Goal: Task Accomplishment & Management: Complete application form

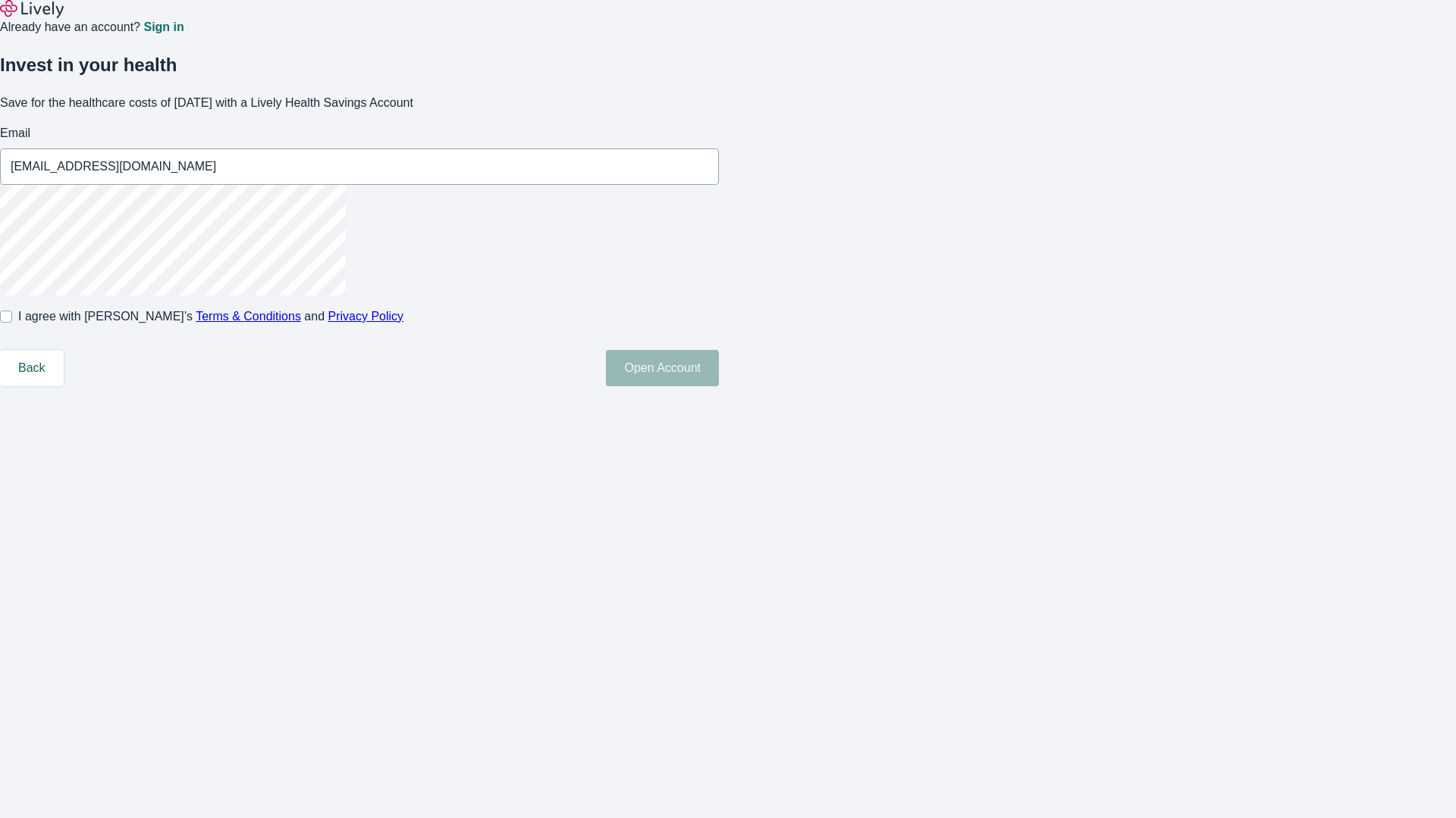
click at [12, 323] on input "I agree with Lively’s Terms & Conditions and Privacy Policy" at bounding box center [6, 316] width 12 height 12
checkbox input "true"
click at [719, 386] on button "Open Account" at bounding box center [663, 368] width 113 height 36
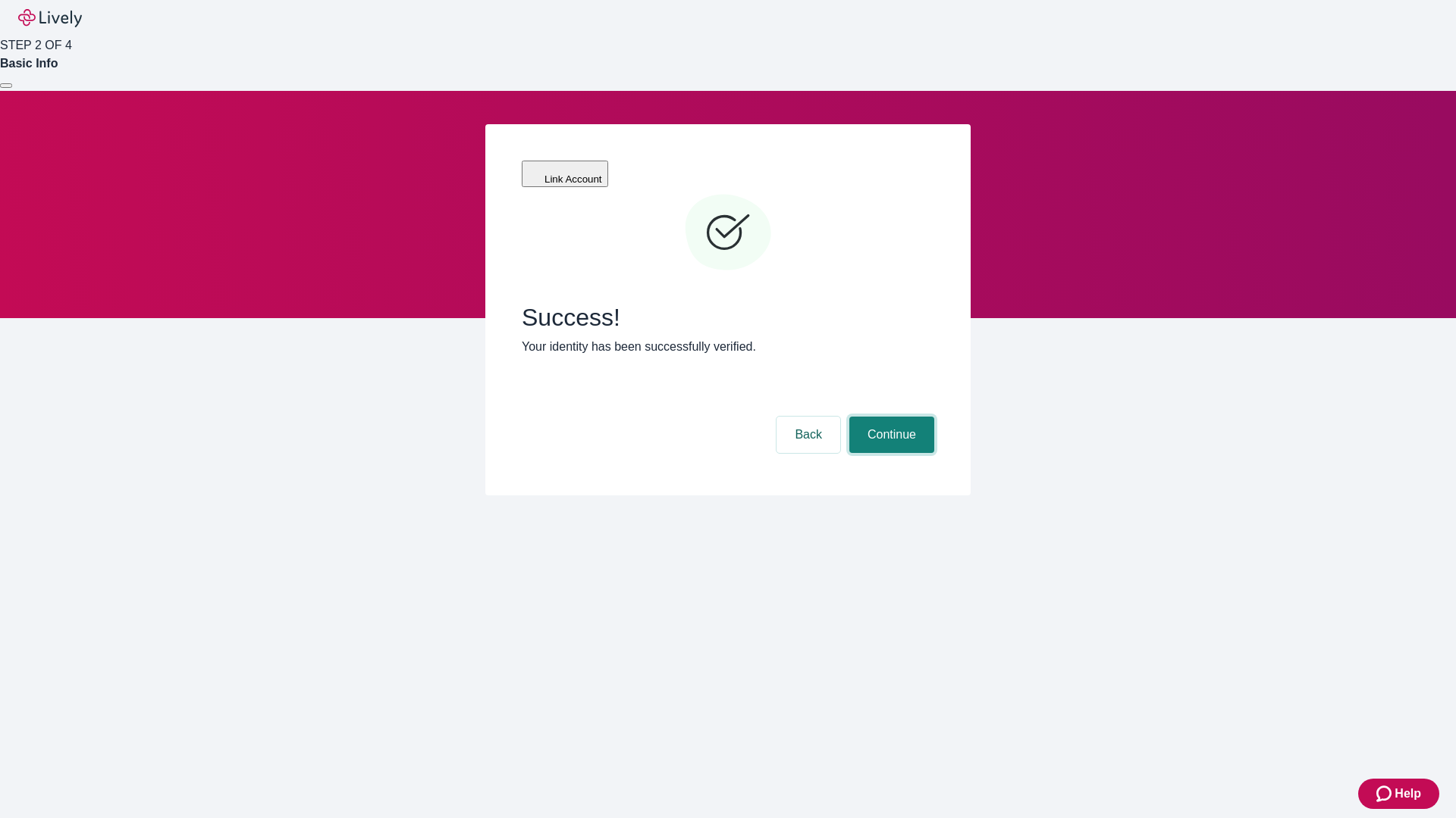
click at [889, 417] on button "Continue" at bounding box center [891, 435] width 85 height 36
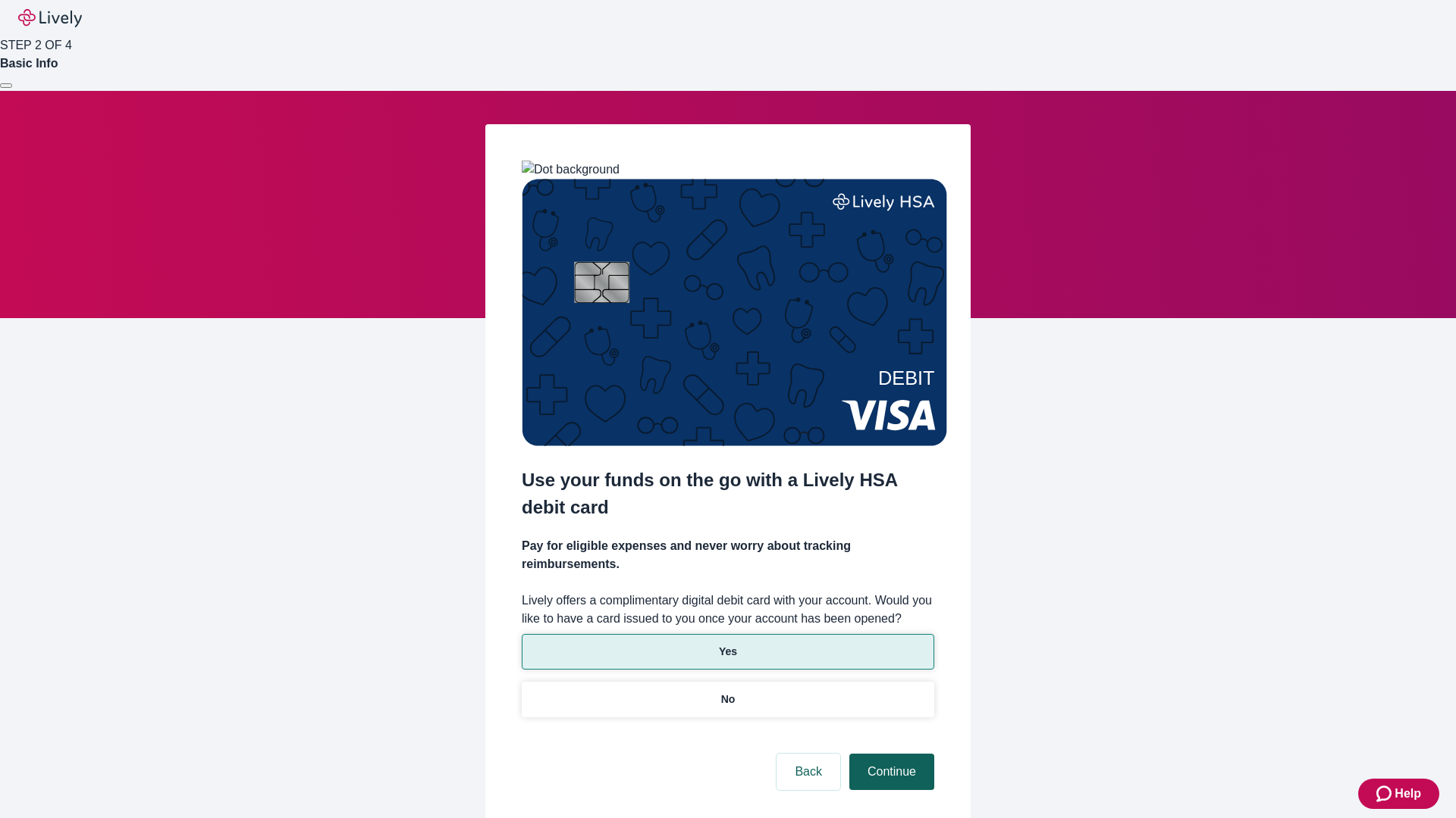
click at [727, 644] on p "Yes" at bounding box center [728, 652] width 18 height 16
click at [889, 754] on button "Continue" at bounding box center [891, 772] width 85 height 36
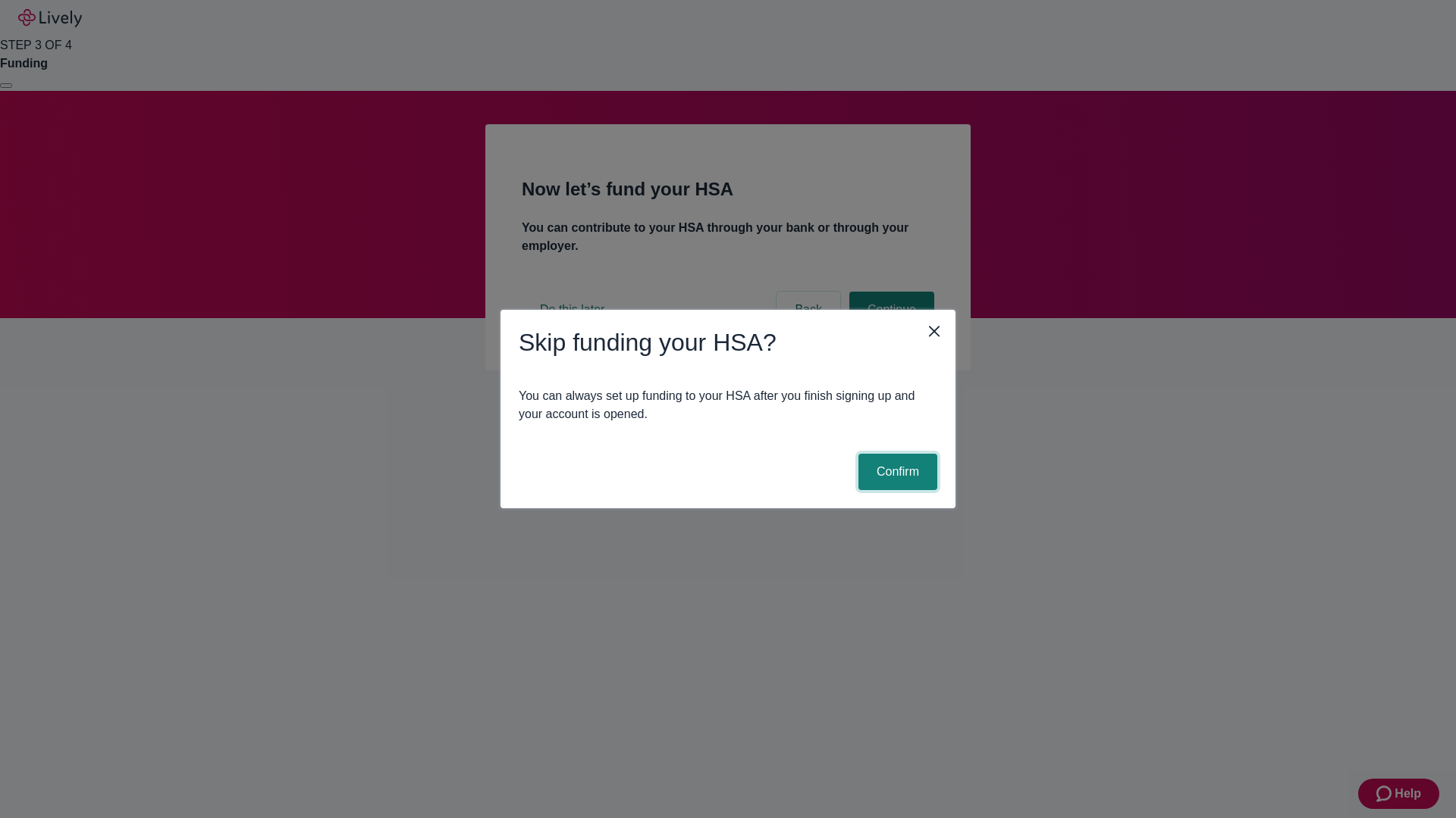
click at [896, 472] on button "Confirm" at bounding box center [898, 472] width 78 height 36
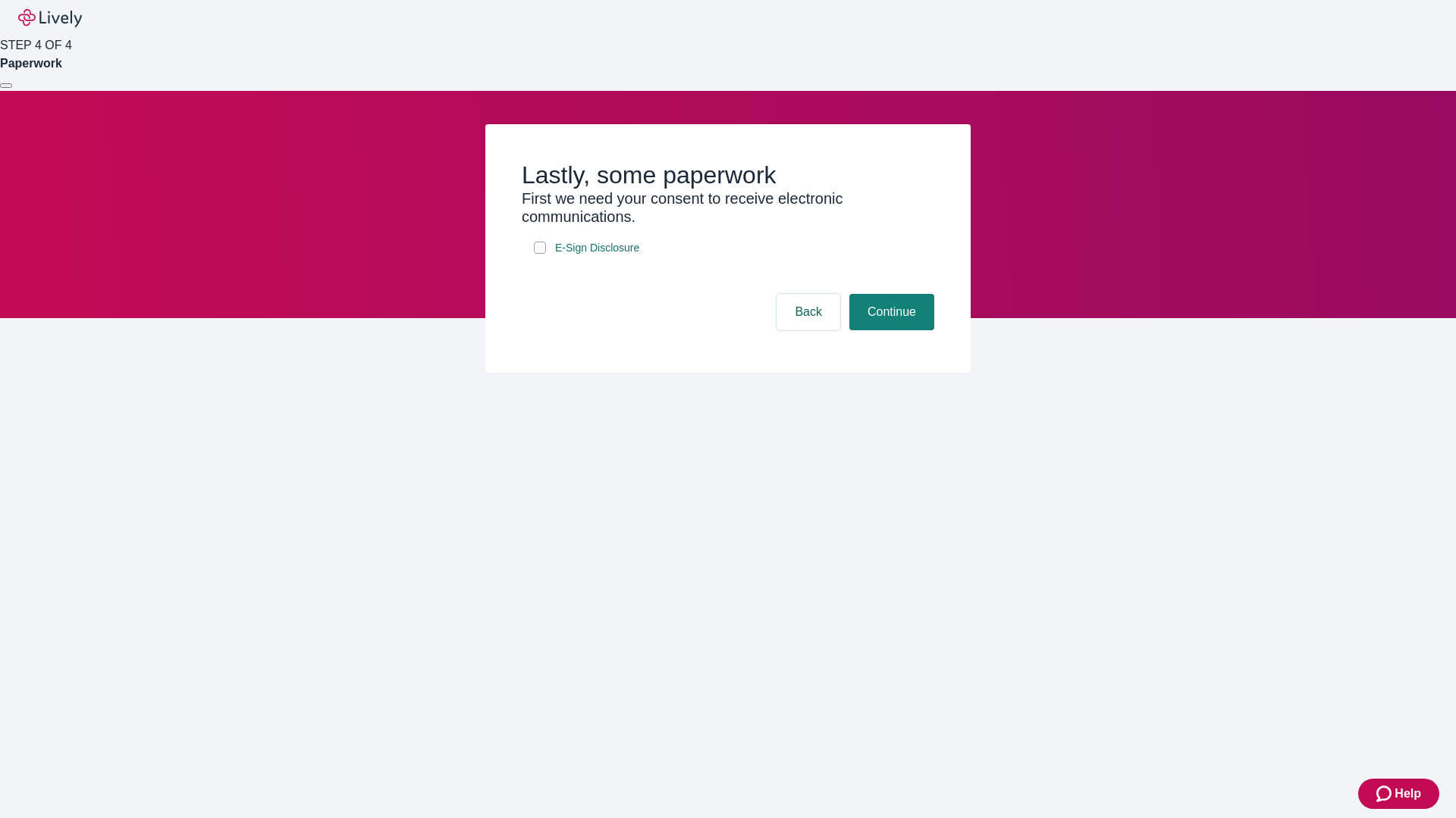
click at [540, 254] on input "E-Sign Disclosure" at bounding box center [539, 248] width 12 height 12
checkbox input "true"
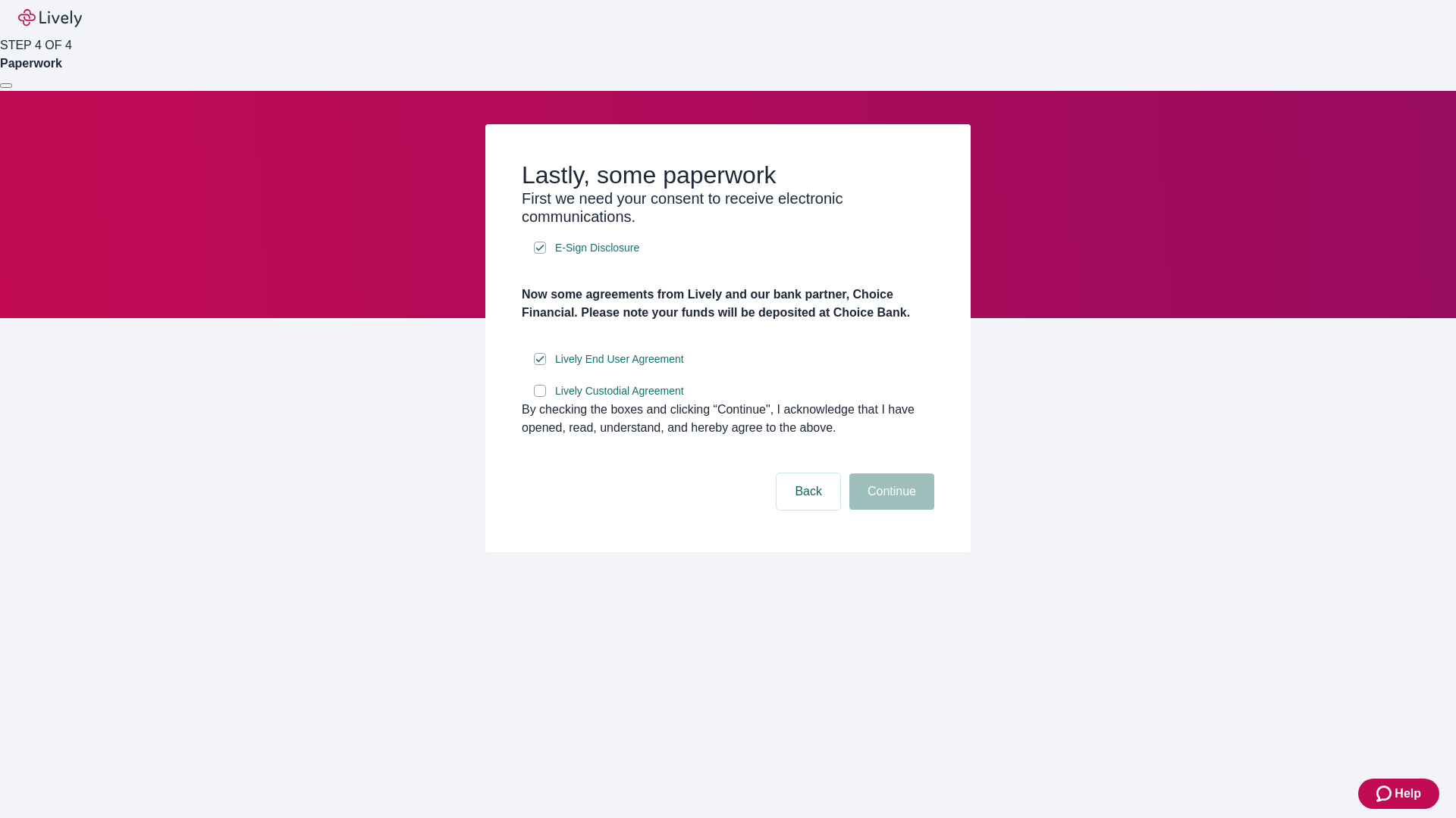
click at [540, 398] on input "Lively Custodial Agreement" at bounding box center [539, 391] width 12 height 12
checkbox input "true"
click at [889, 510] on button "Continue" at bounding box center [891, 492] width 85 height 36
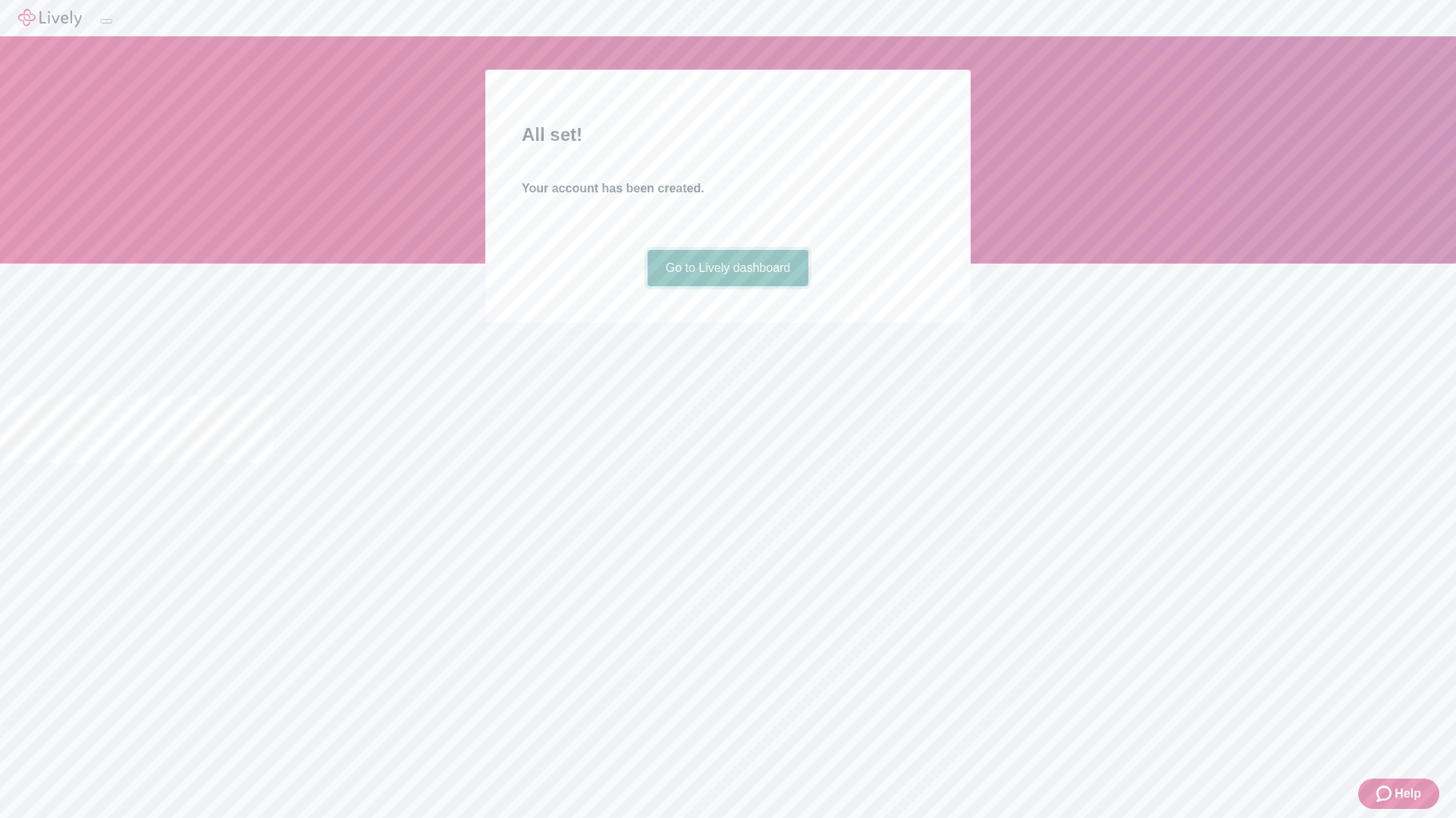
click at [727, 287] on link "Go to Lively dashboard" at bounding box center [728, 269] width 162 height 36
